Goal: Transaction & Acquisition: Download file/media

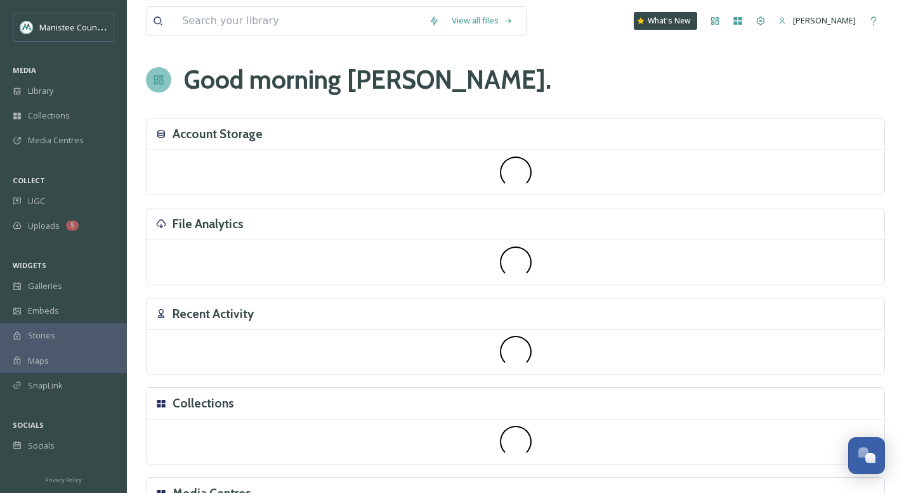
scroll to position [3818, 0]
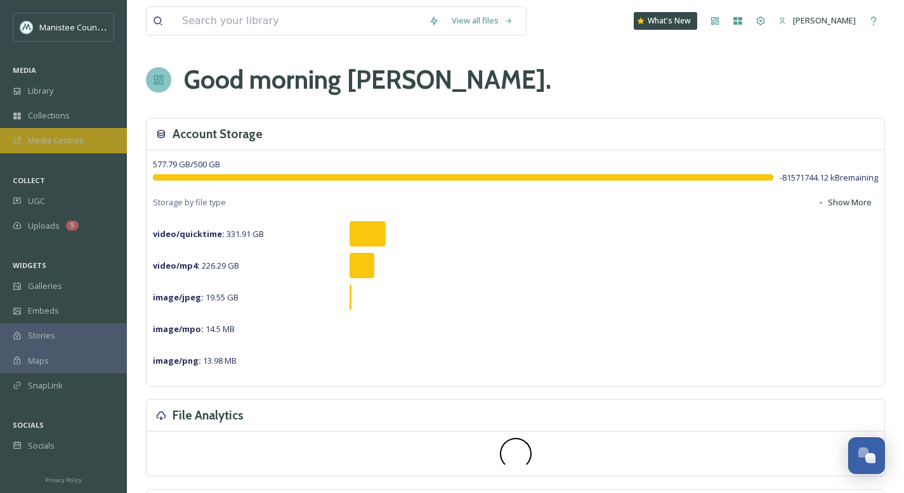
click at [46, 148] on div "Media Centres" at bounding box center [63, 140] width 127 height 25
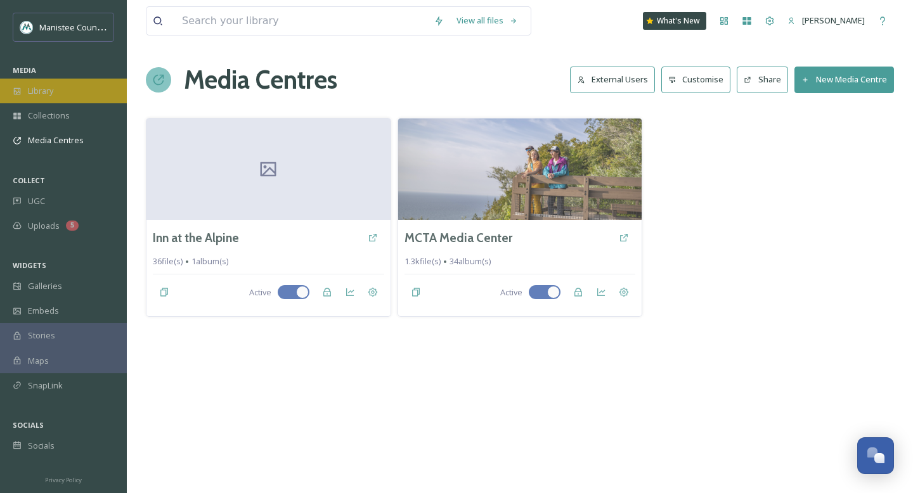
click at [47, 89] on span "Library" at bounding box center [40, 91] width 25 height 12
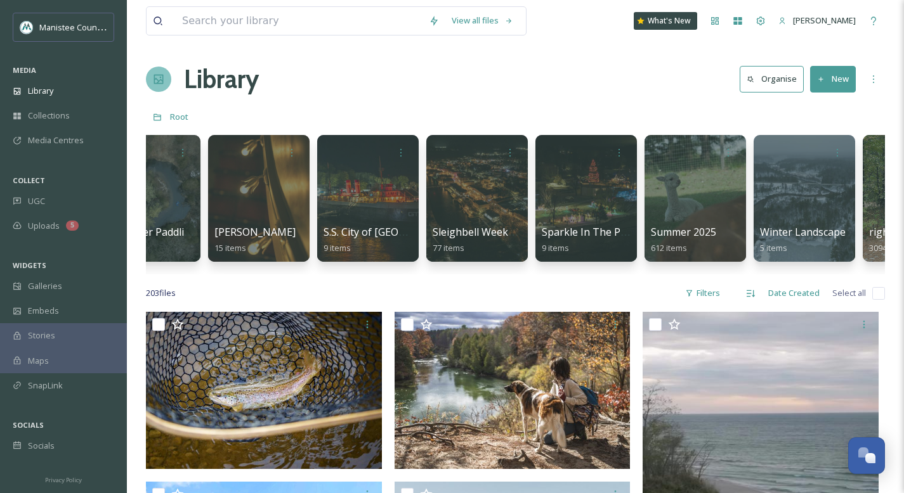
scroll to position [0, 3625]
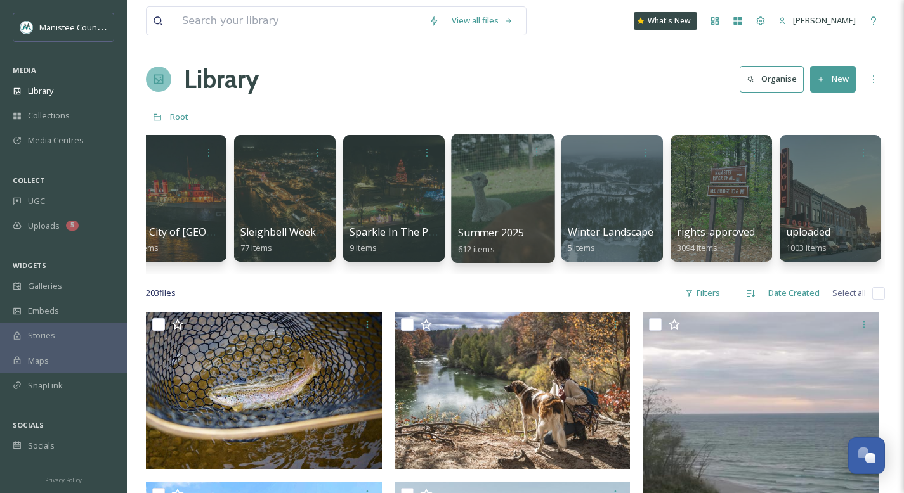
click at [495, 204] on div at bounding box center [502, 198] width 103 height 129
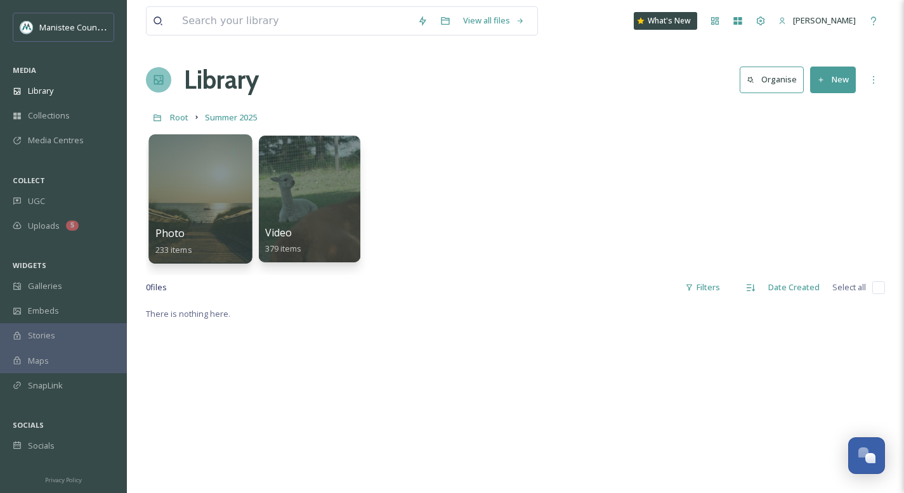
click at [191, 180] on div at bounding box center [199, 198] width 103 height 129
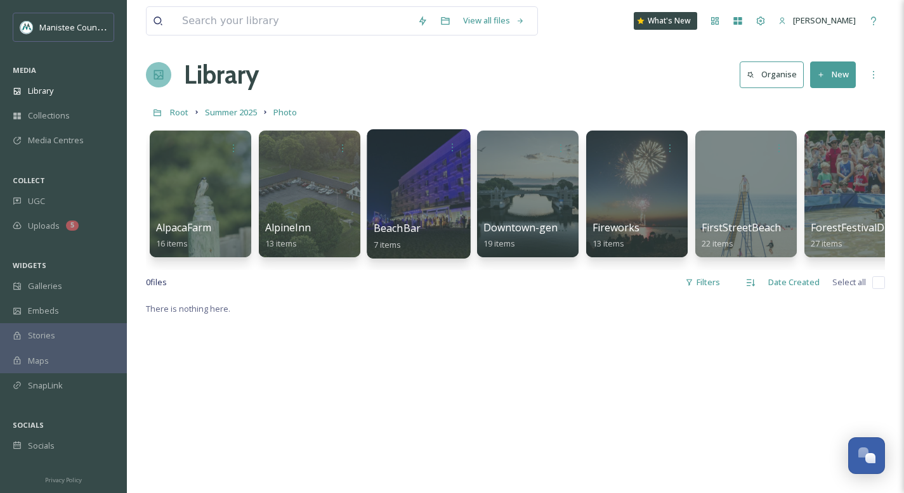
click at [424, 185] on div at bounding box center [418, 193] width 103 height 129
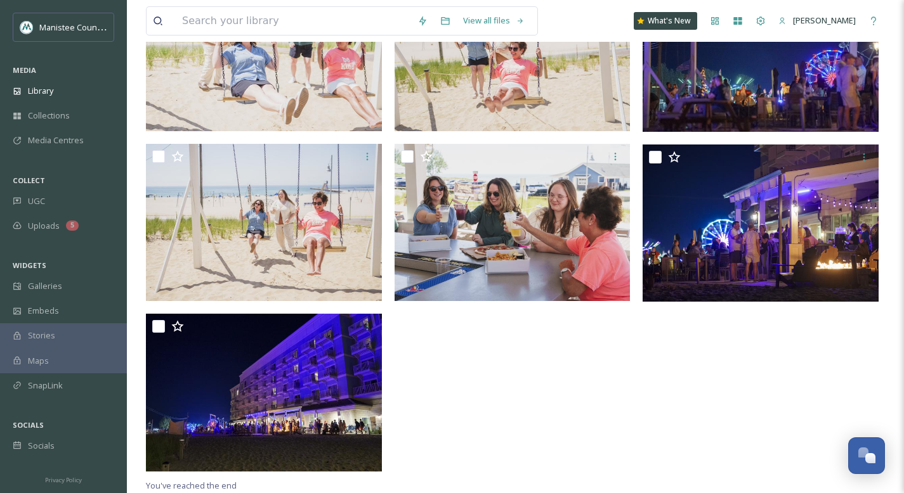
scroll to position [112, 0]
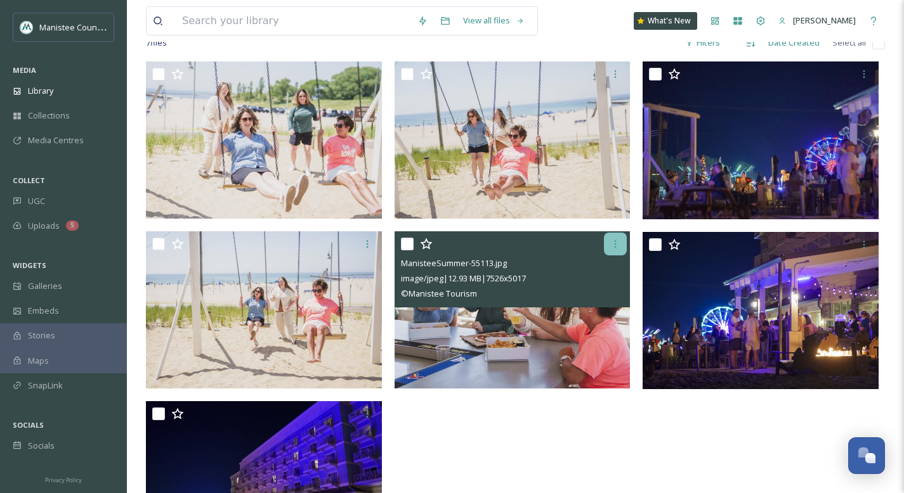
click at [615, 246] on icon at bounding box center [616, 244] width 2 height 8
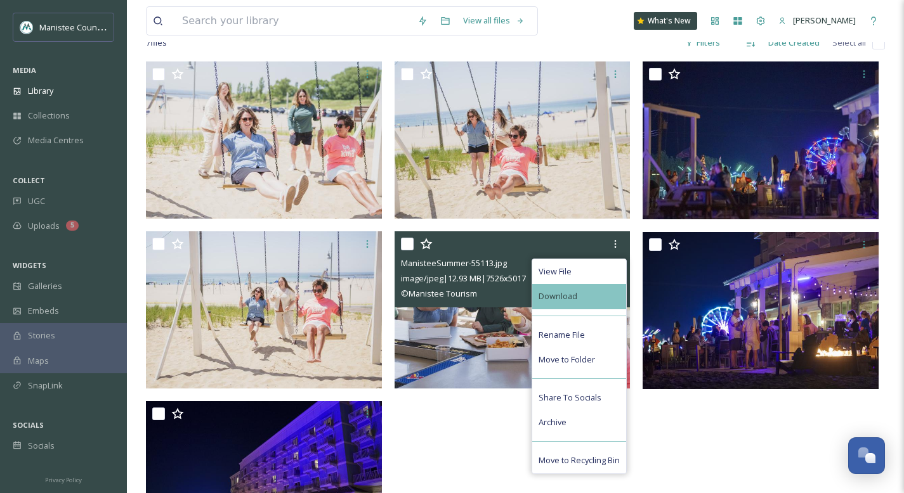
click at [584, 300] on div "Download" at bounding box center [579, 296] width 94 height 25
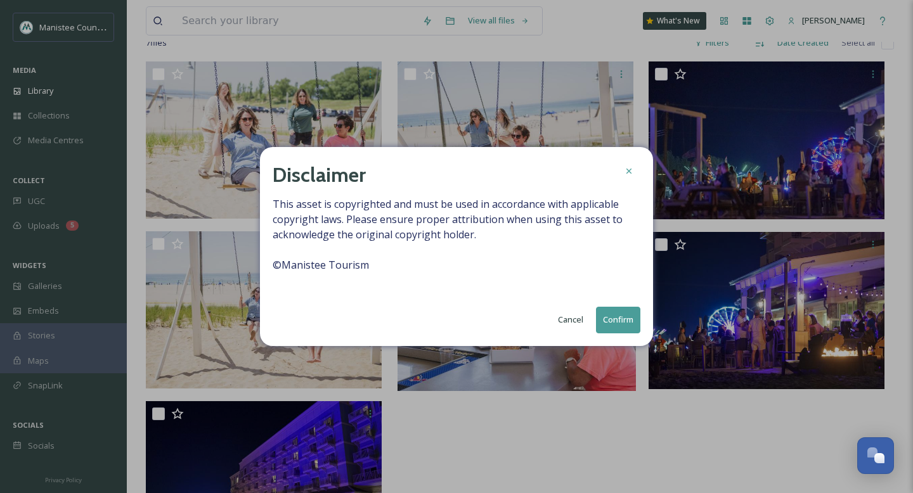
click at [620, 324] on button "Confirm" at bounding box center [618, 320] width 44 height 26
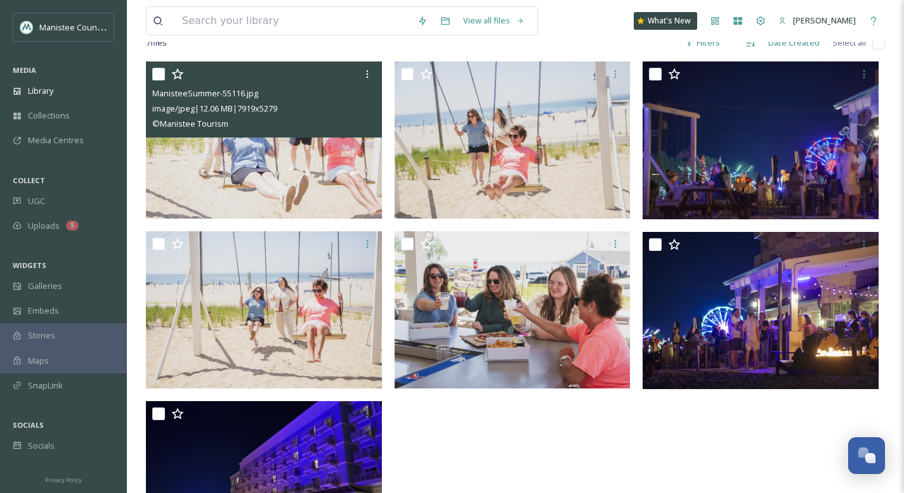
click at [329, 126] on div "© Manistee Tourism" at bounding box center [265, 123] width 226 height 15
click at [323, 150] on img at bounding box center [264, 140] width 236 height 157
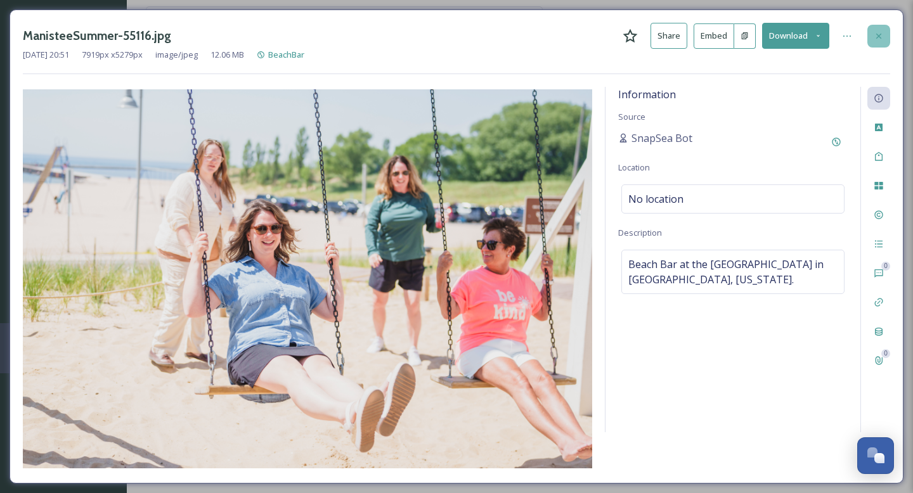
click at [878, 35] on icon at bounding box center [879, 35] width 5 height 5
